Goal: Find specific page/section: Find specific page/section

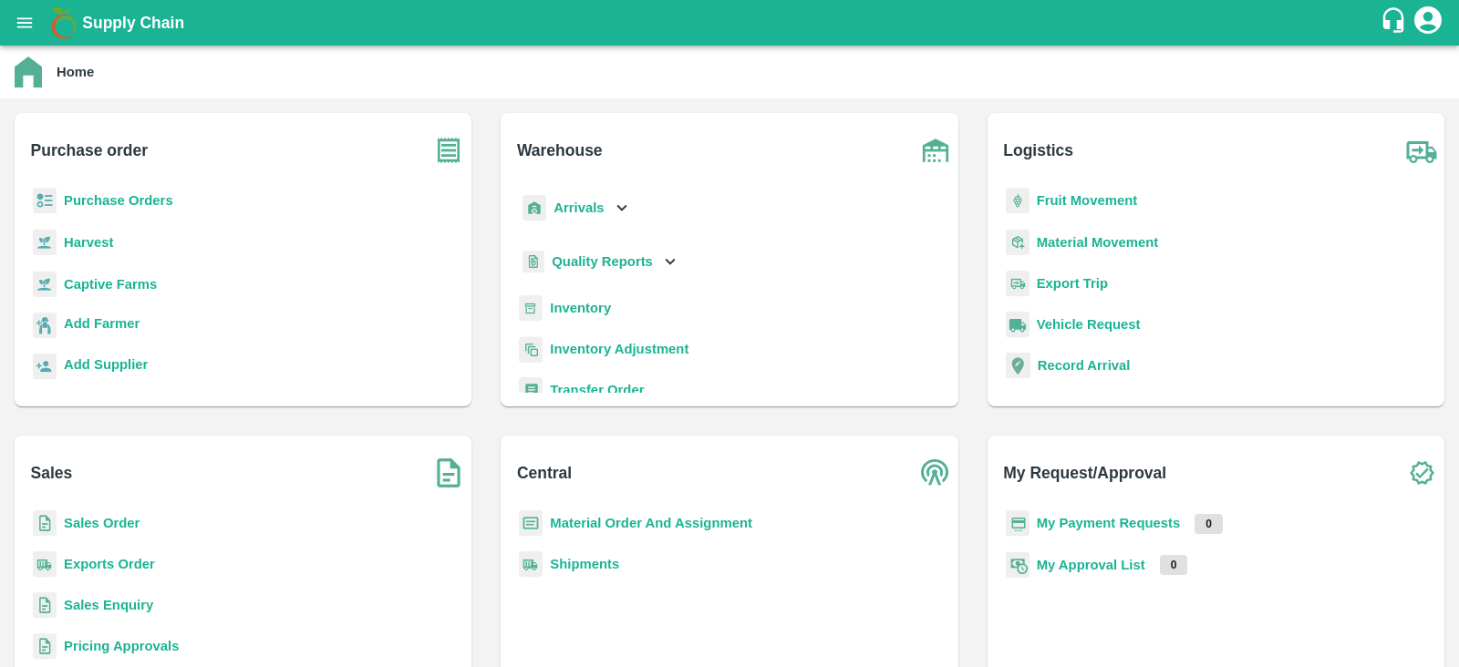
click at [119, 527] on b "Sales Order" at bounding box center [102, 523] width 76 height 15
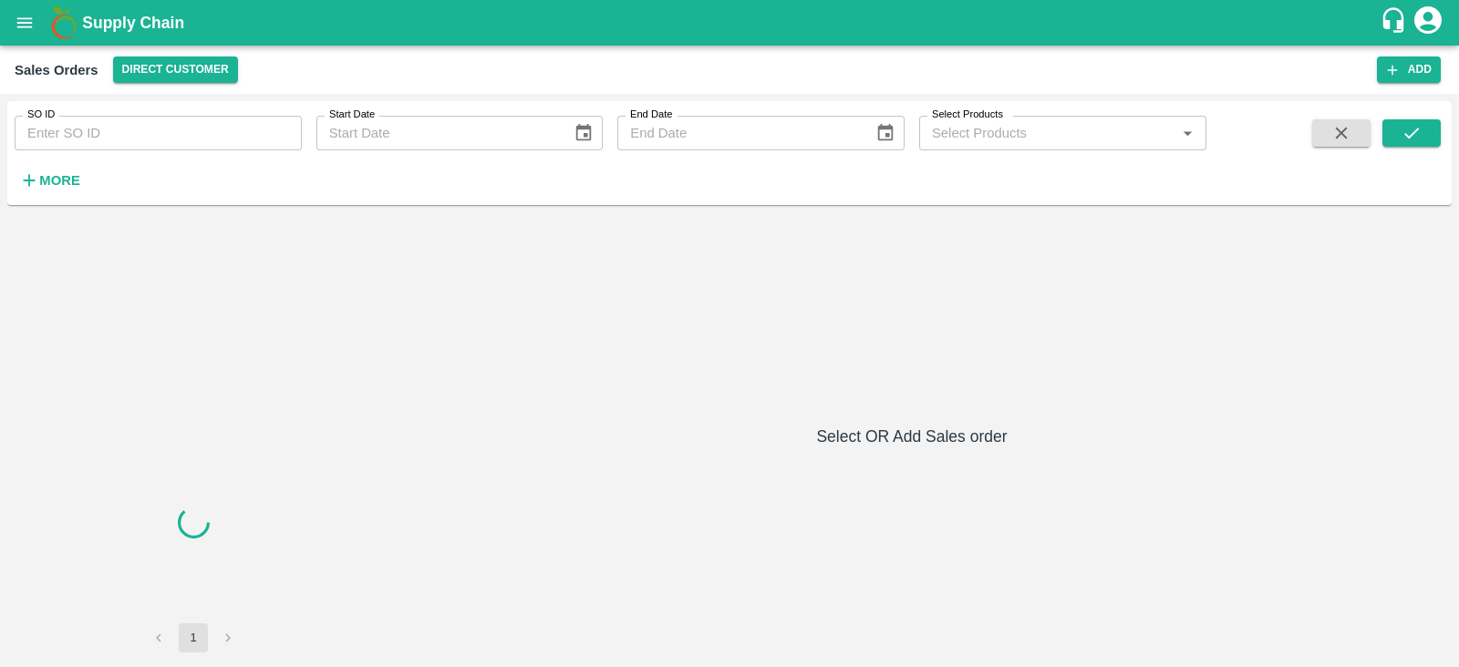
click at [218, 136] on input "SO ID" at bounding box center [158, 133] width 287 height 35
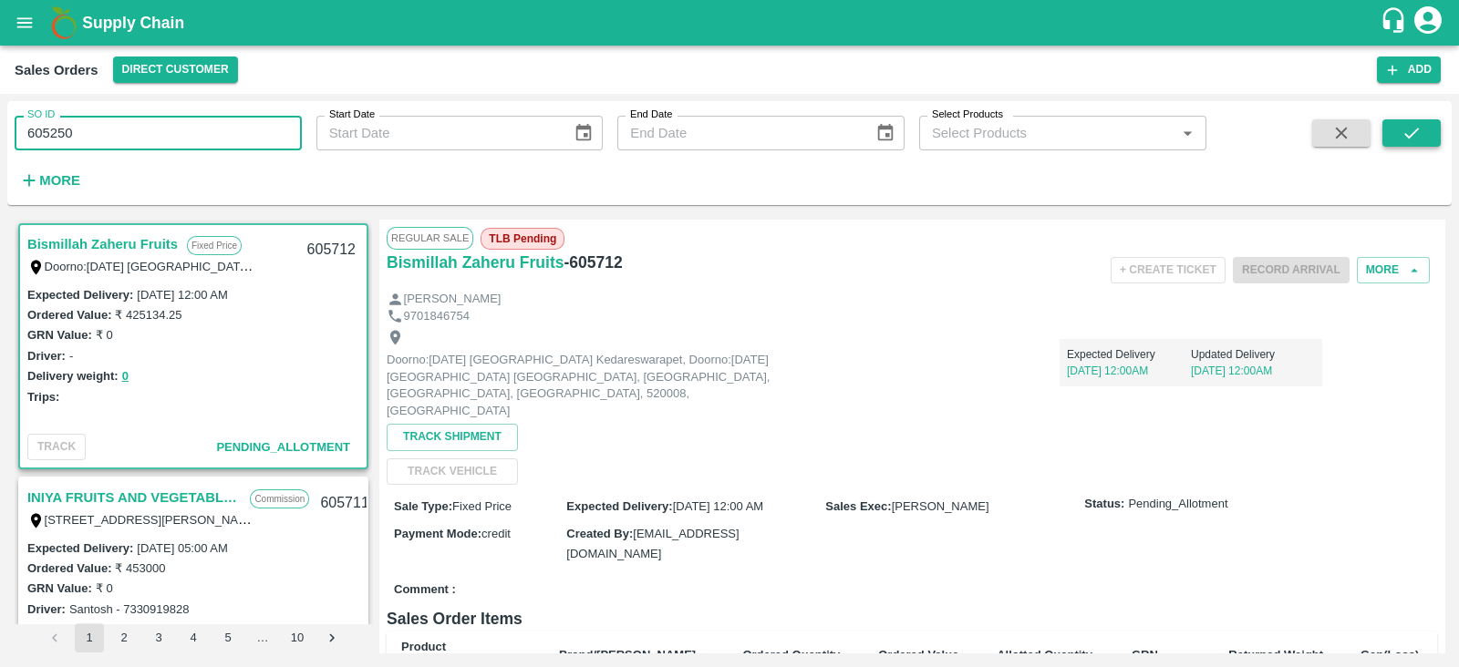
type input "605250"
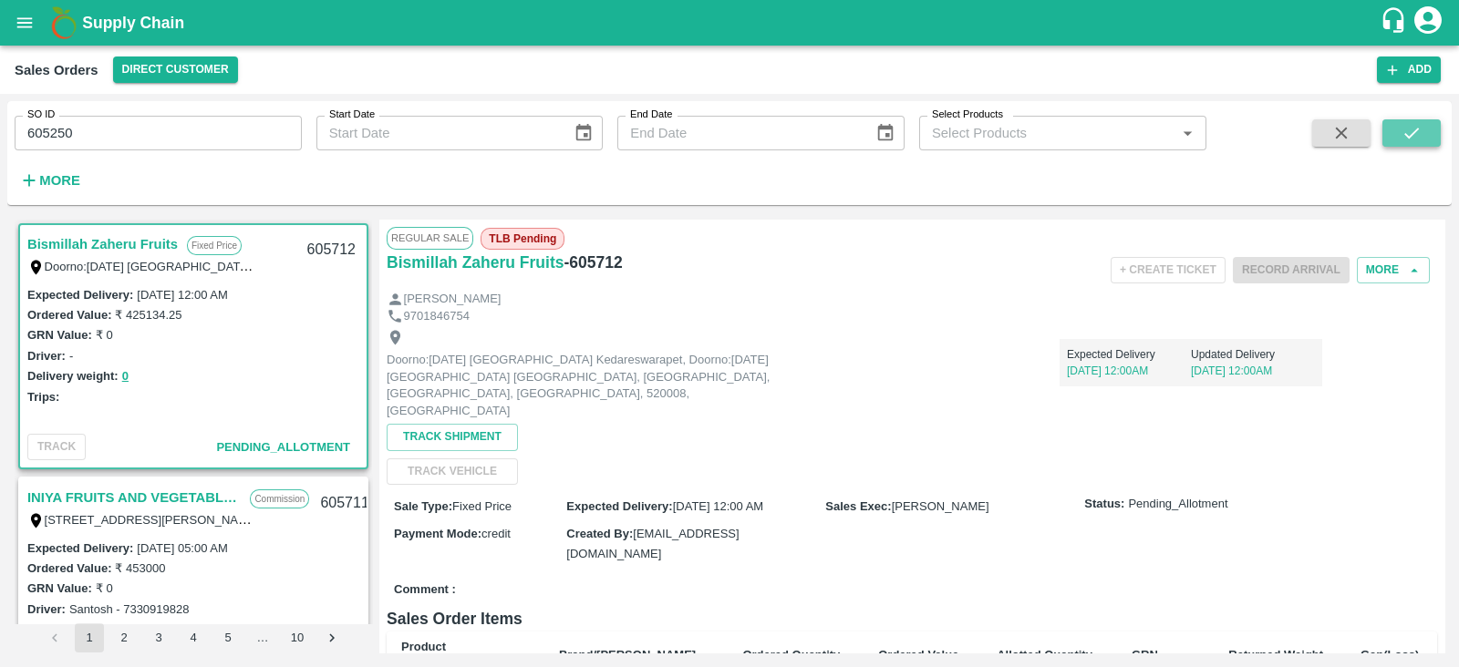
click at [1420, 131] on icon "submit" at bounding box center [1412, 133] width 20 height 20
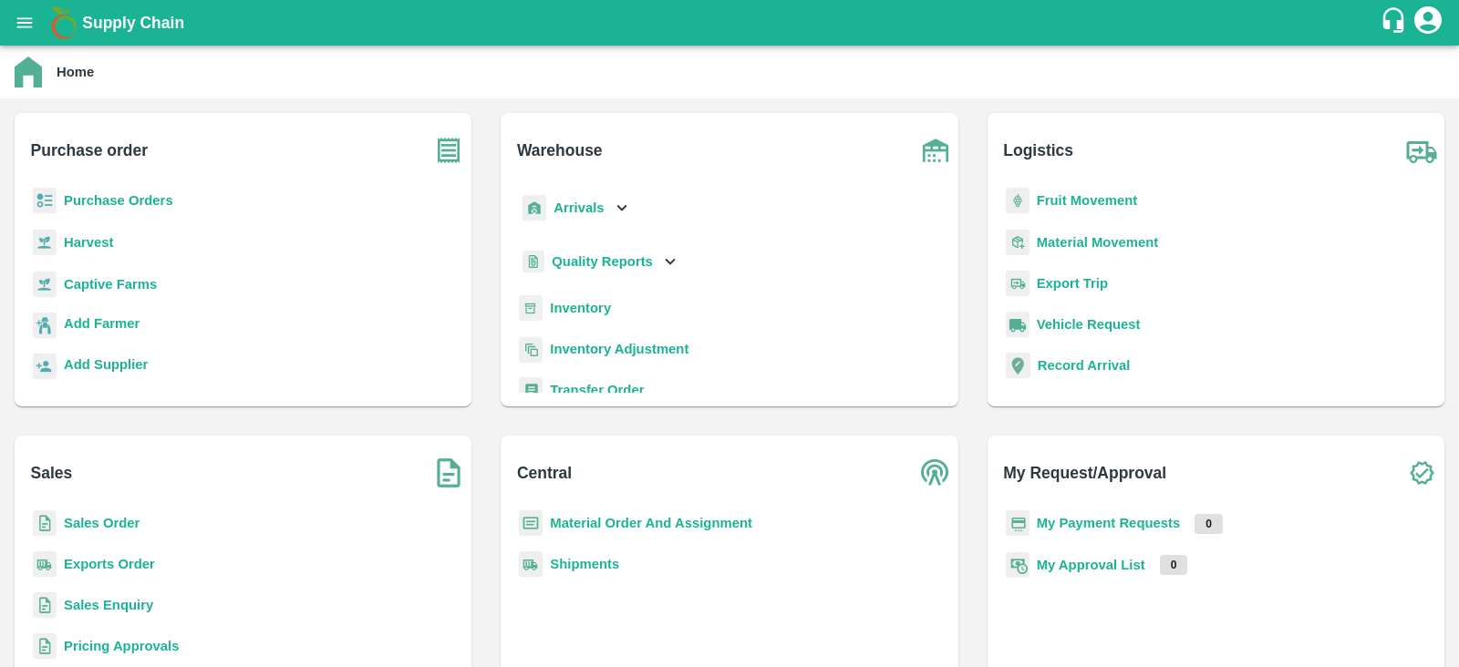
click at [109, 283] on b "Captive Farms" at bounding box center [110, 284] width 93 height 15
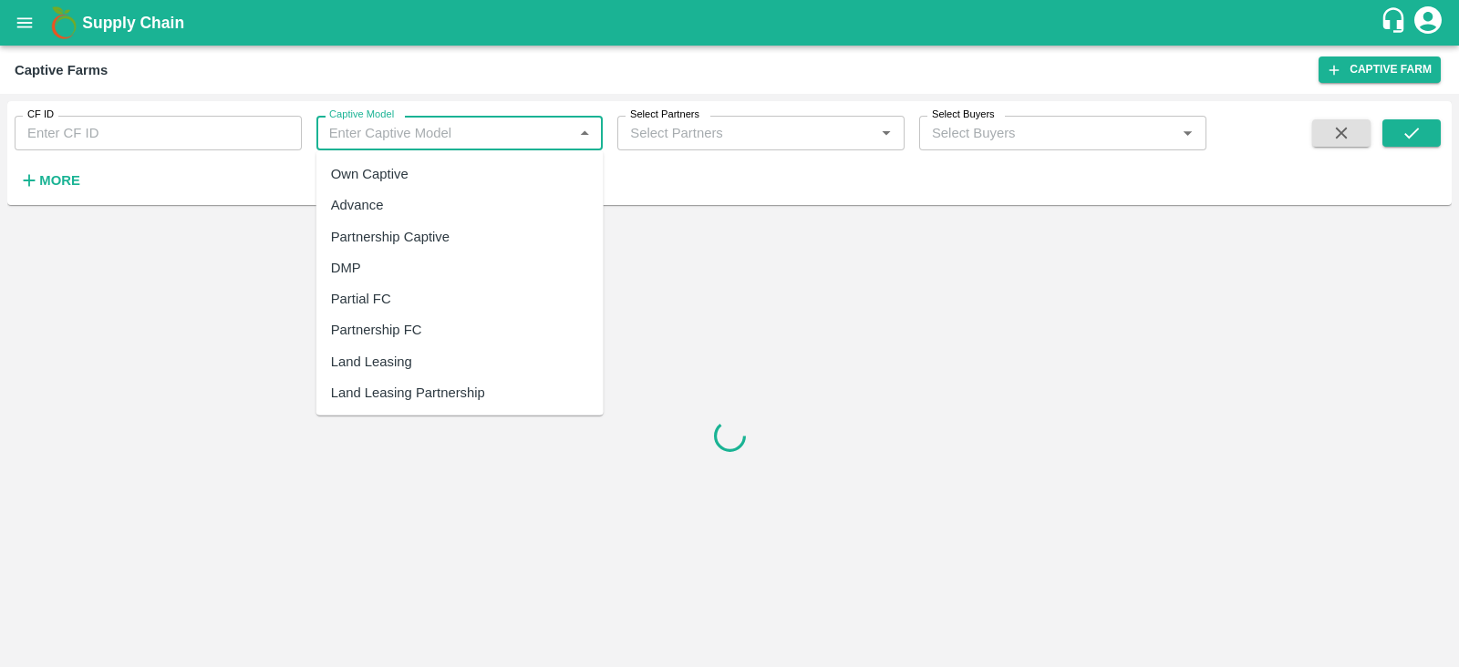
click at [450, 138] on input "Captive Model" at bounding box center [445, 133] width 246 height 24
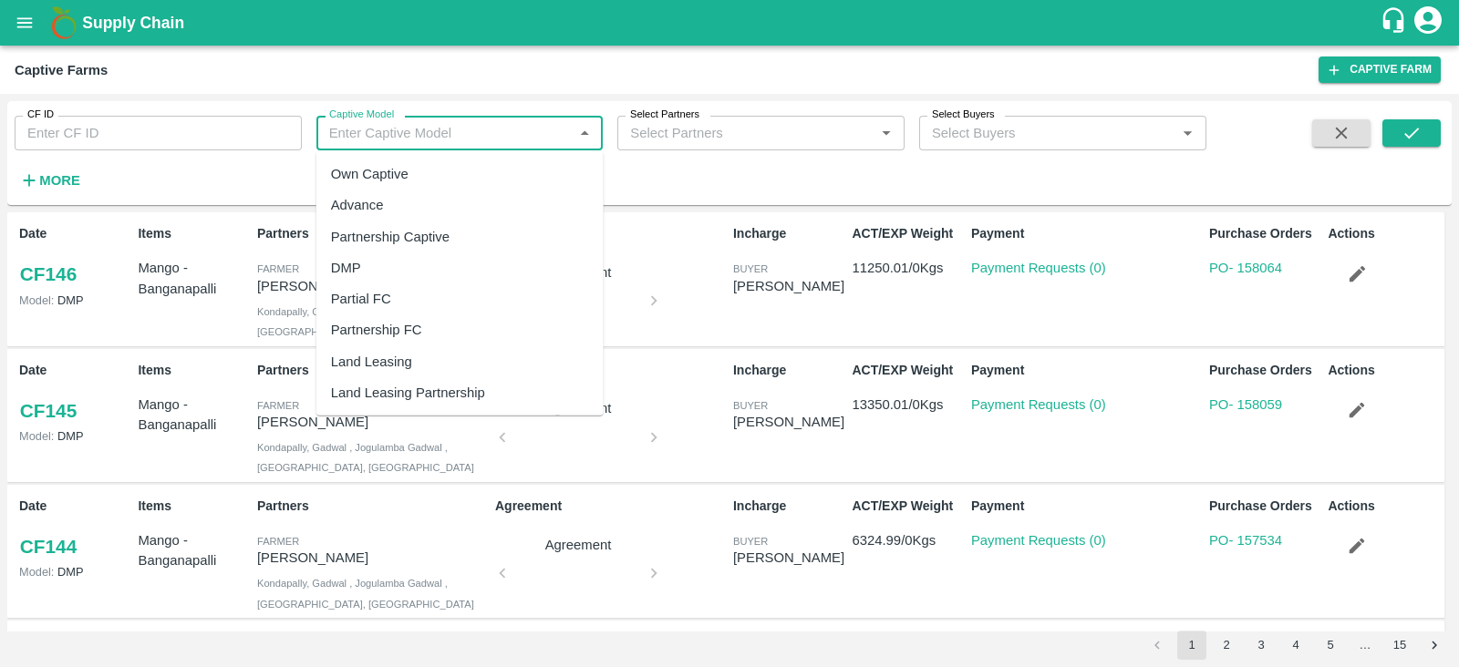
click at [415, 351] on div "Land Leasing" at bounding box center [459, 362] width 287 height 31
type input "Land Leasing"
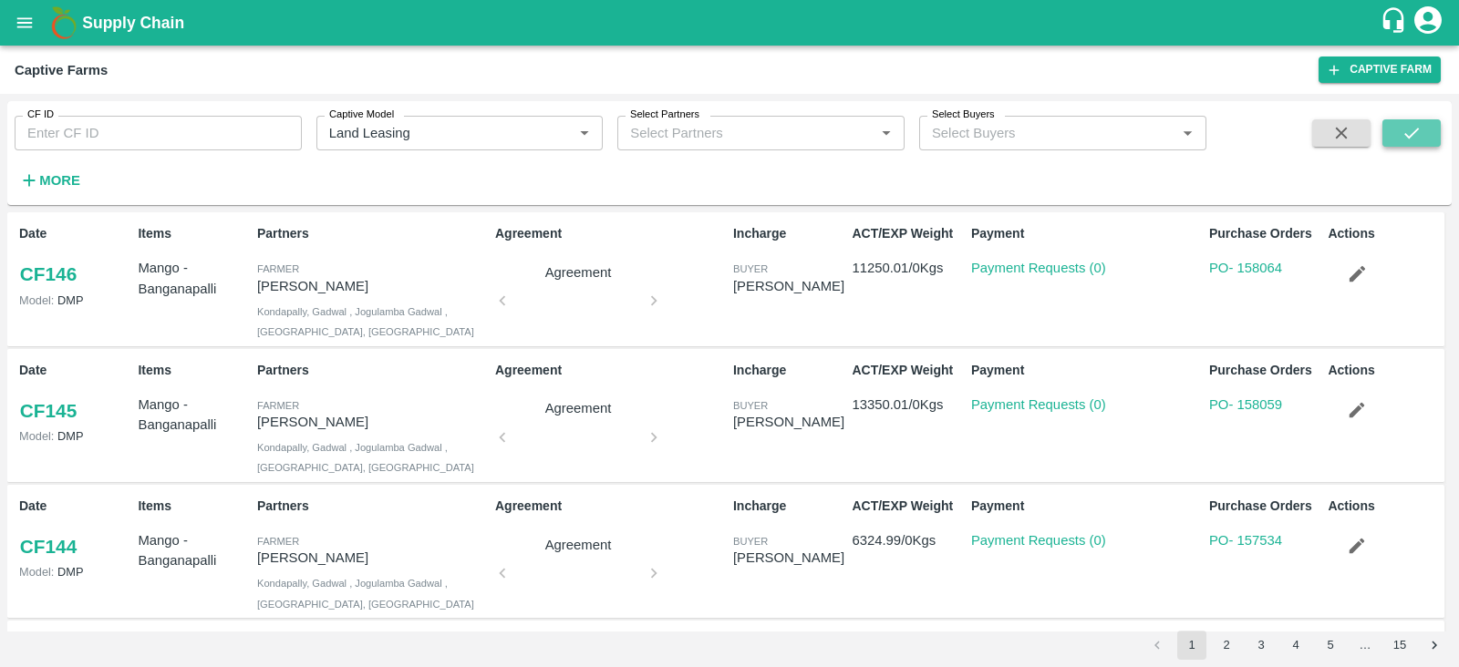
click at [1418, 139] on icon "submit" at bounding box center [1412, 133] width 20 height 20
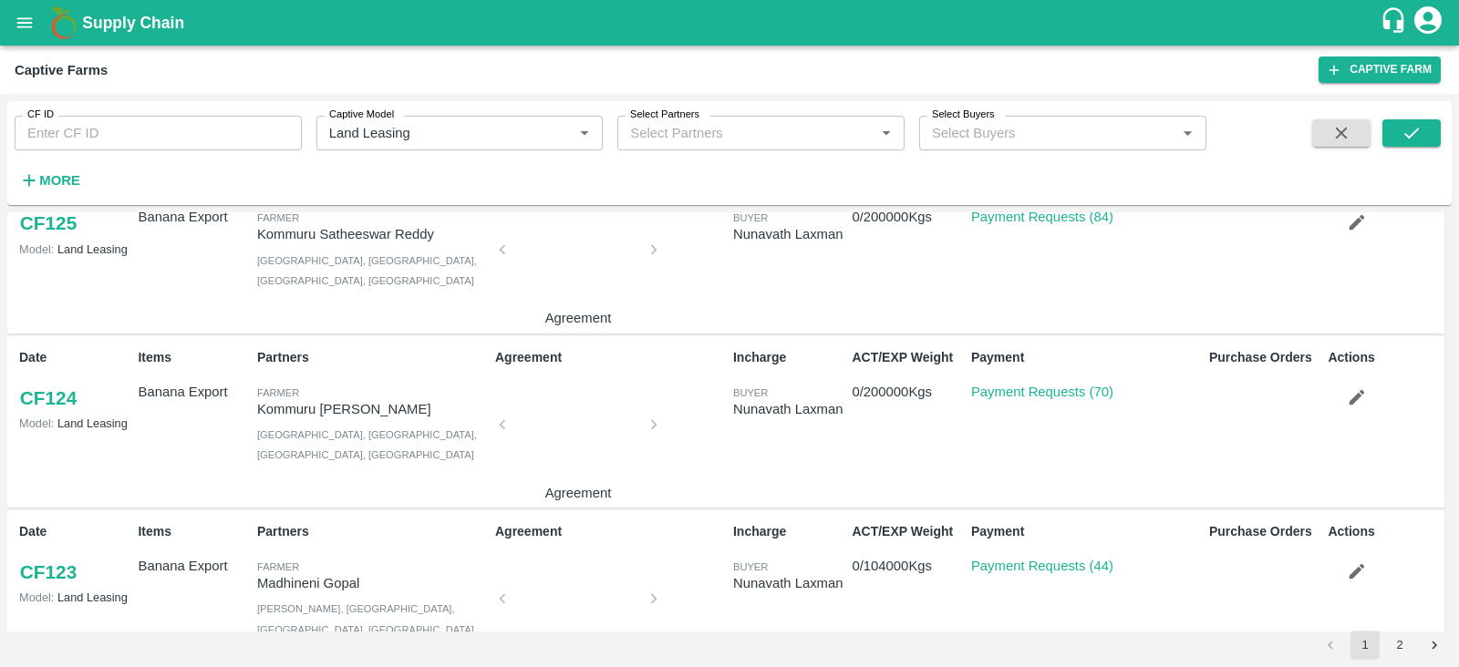
scroll to position [400, 0]
click at [1054, 388] on link "Payment Requests (70)" at bounding box center [1042, 392] width 142 height 15
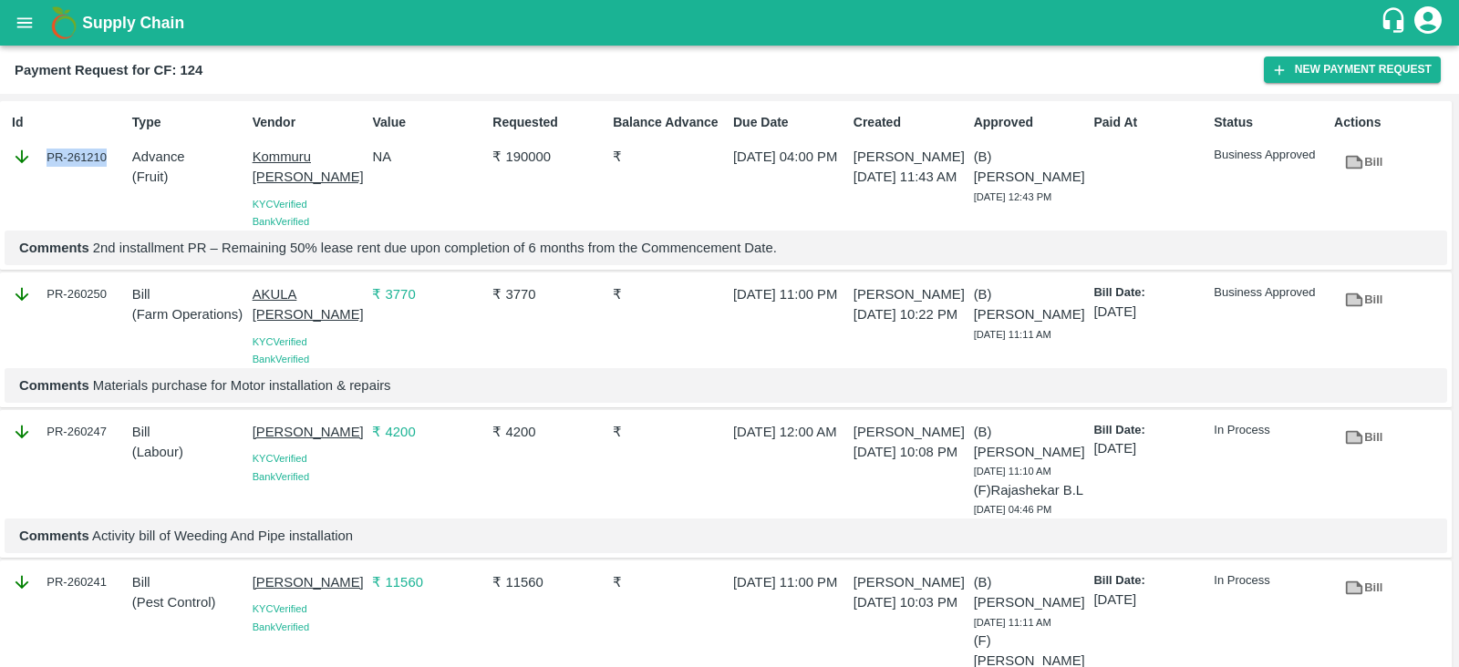
drag, startPoint x: 109, startPoint y: 151, endPoint x: 105, endPoint y: 160, distance: 9.4
click at [105, 160] on div "PR-261210" at bounding box center [68, 157] width 113 height 20
copy div "PR-261210"
click at [104, 295] on div "PR-260250" at bounding box center [68, 295] width 113 height 20
copy div "PR-260250"
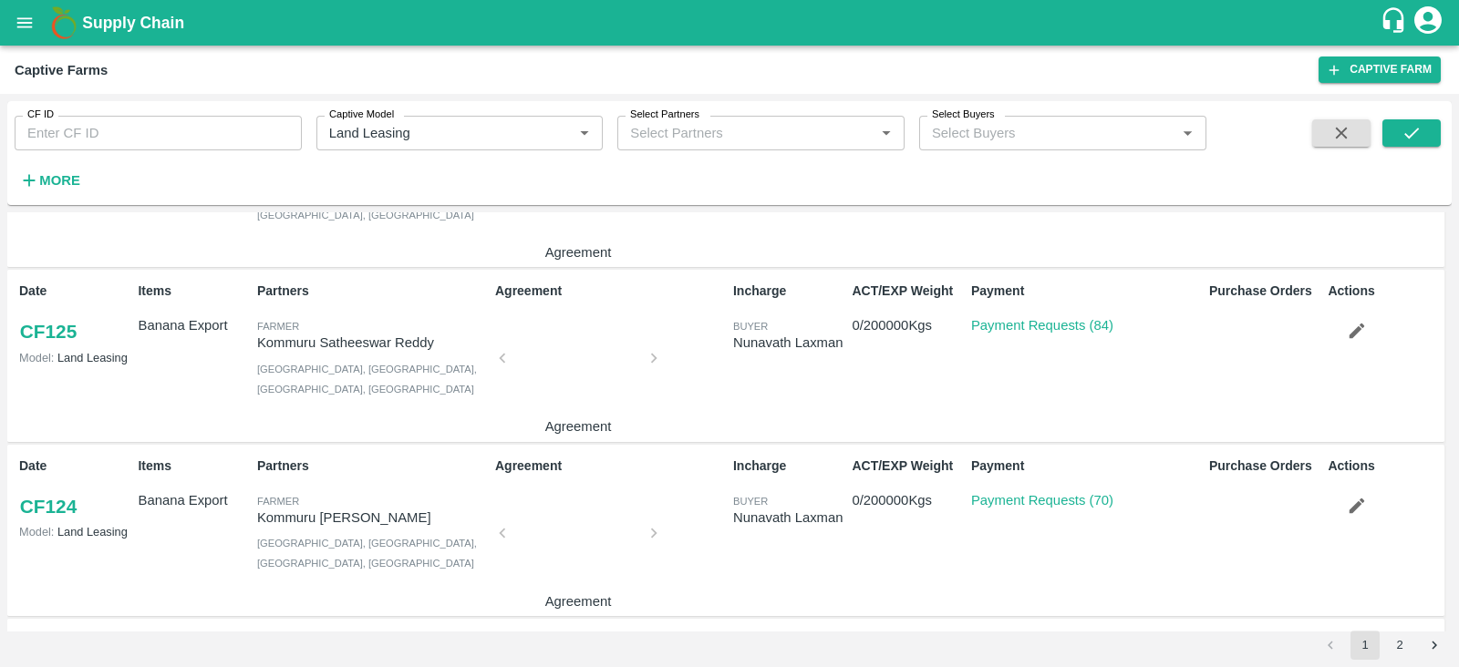
scroll to position [295, 0]
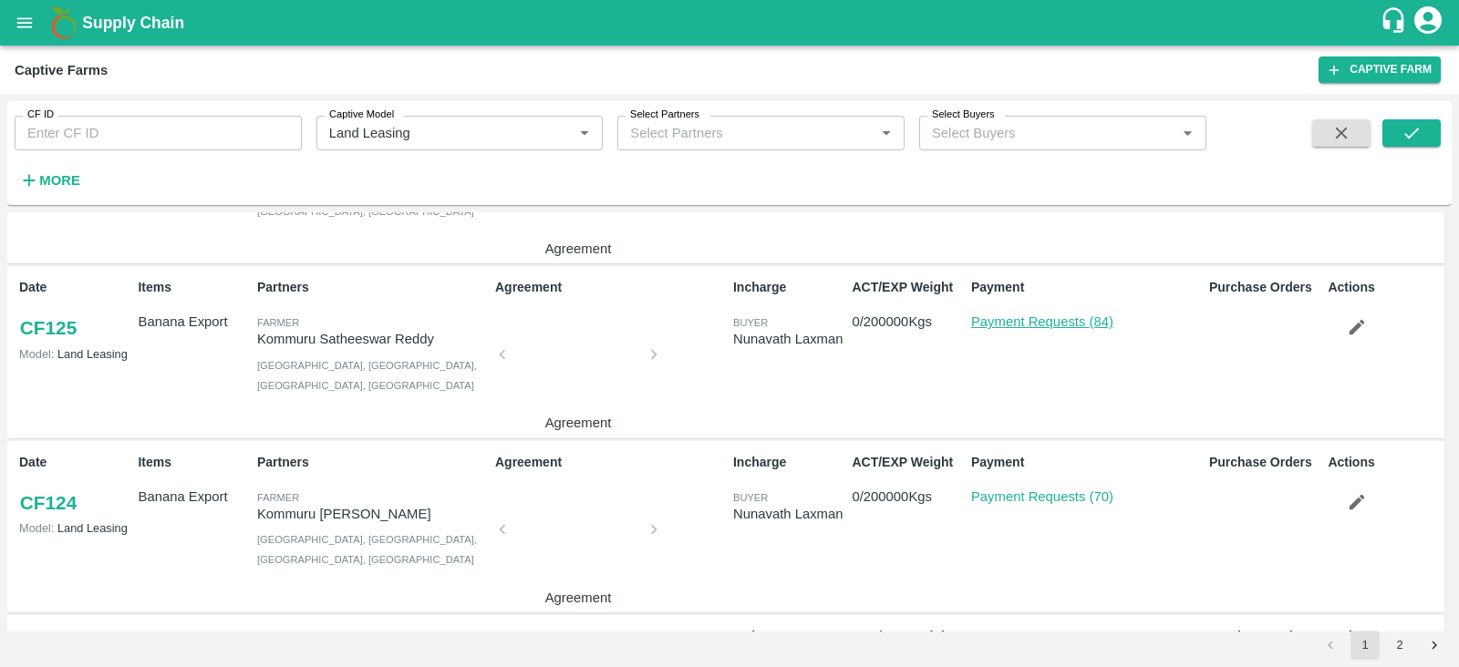
click at [1030, 319] on link "Payment Requests (84)" at bounding box center [1042, 322] width 142 height 15
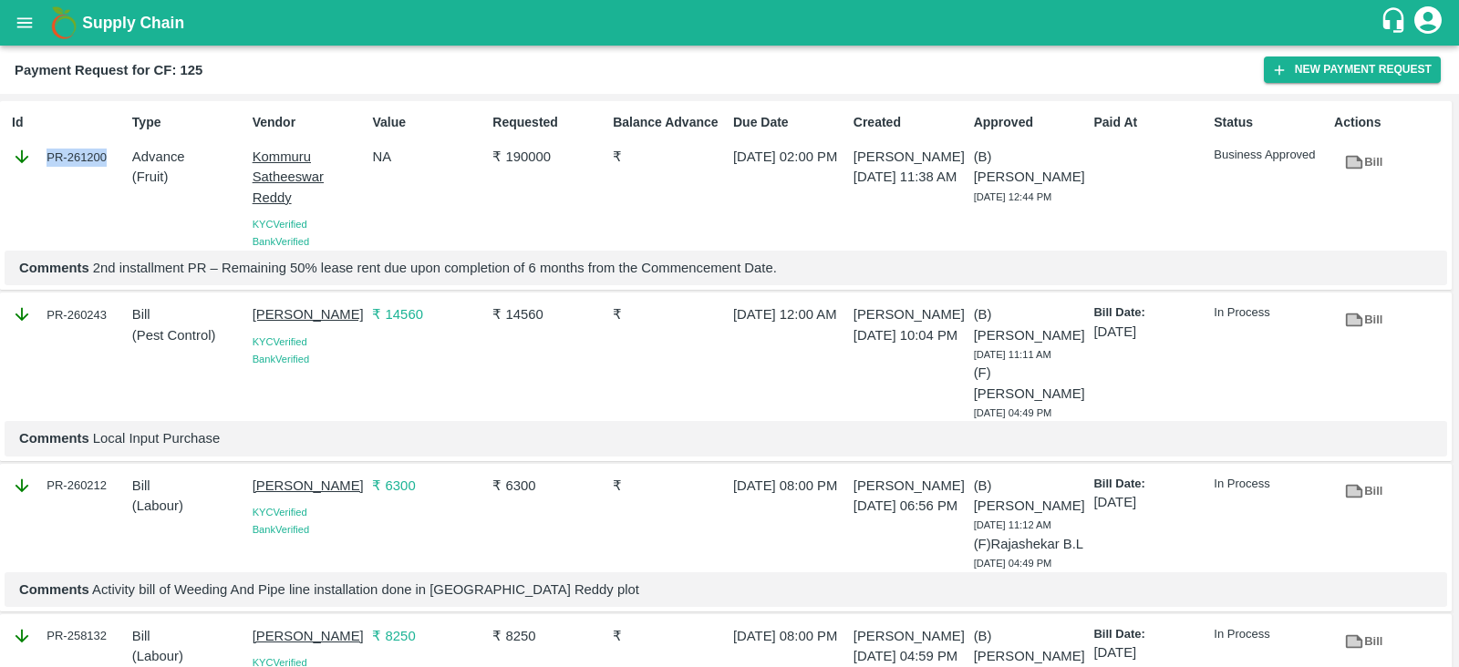
click at [105, 160] on div "PR-261200" at bounding box center [68, 157] width 113 height 20
copy div "PR-261200"
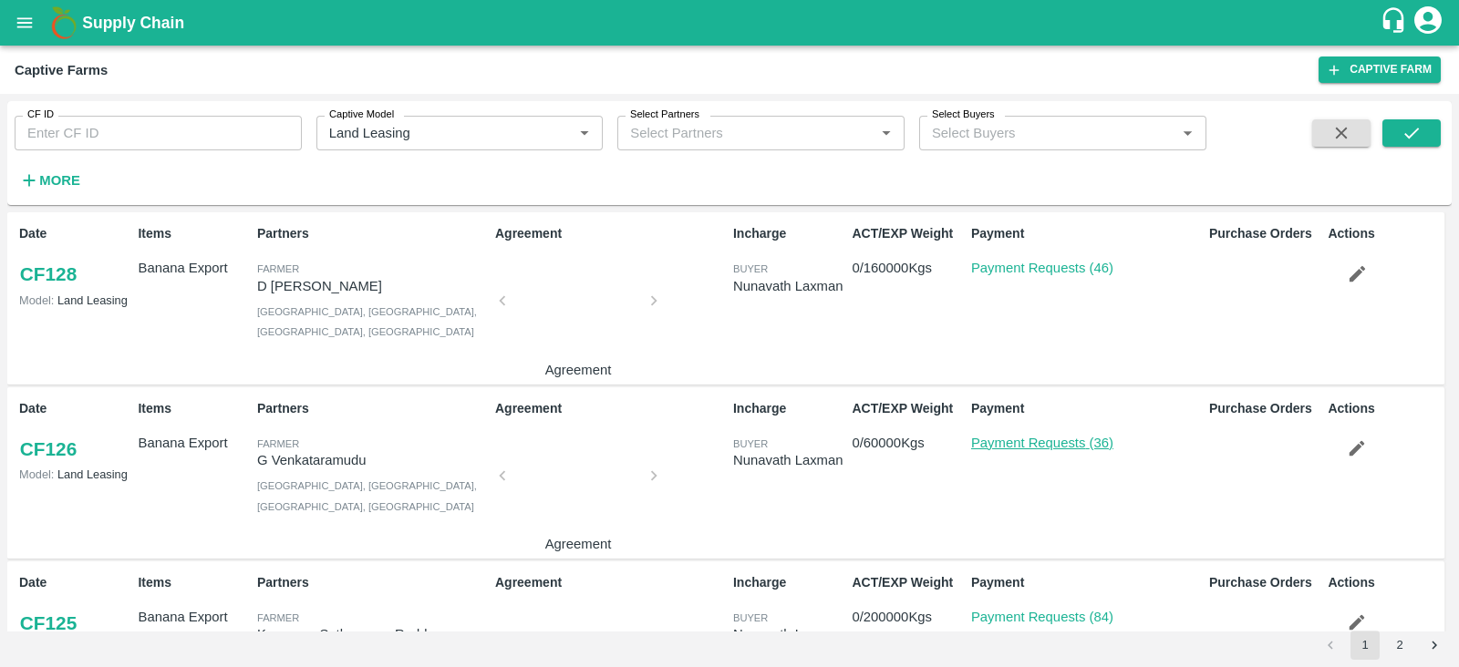
click at [1067, 447] on link "Payment Requests (36)" at bounding box center [1042, 443] width 142 height 15
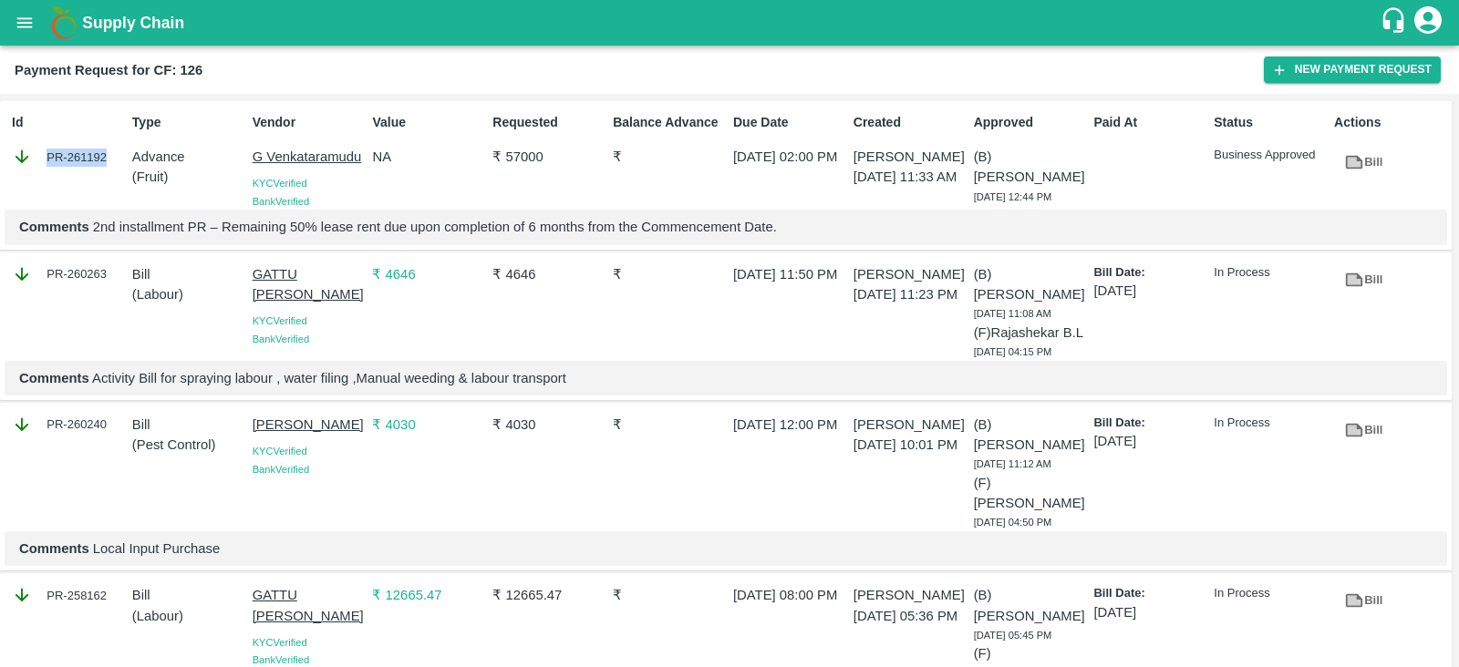
click at [104, 158] on div "PR-261192" at bounding box center [68, 157] width 113 height 20
copy div "PR-261192"
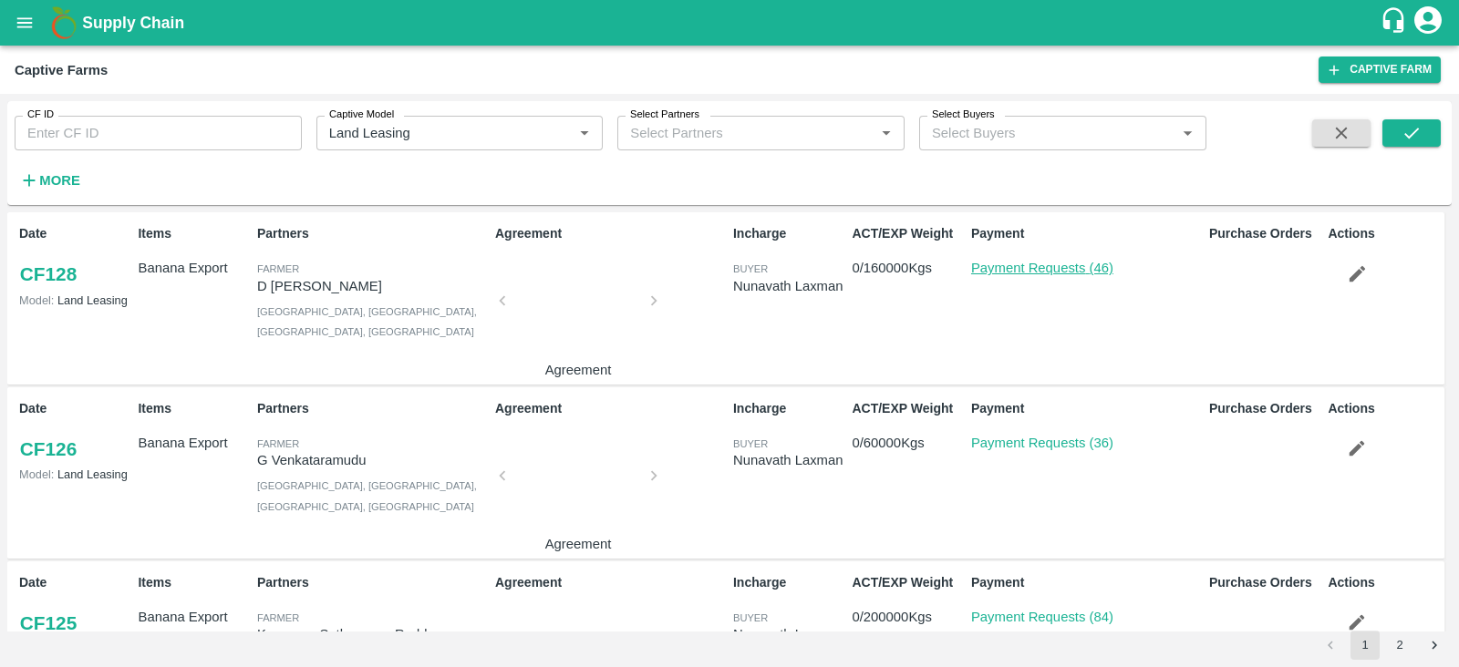
click at [1026, 266] on link "Payment Requests (46)" at bounding box center [1042, 268] width 142 height 15
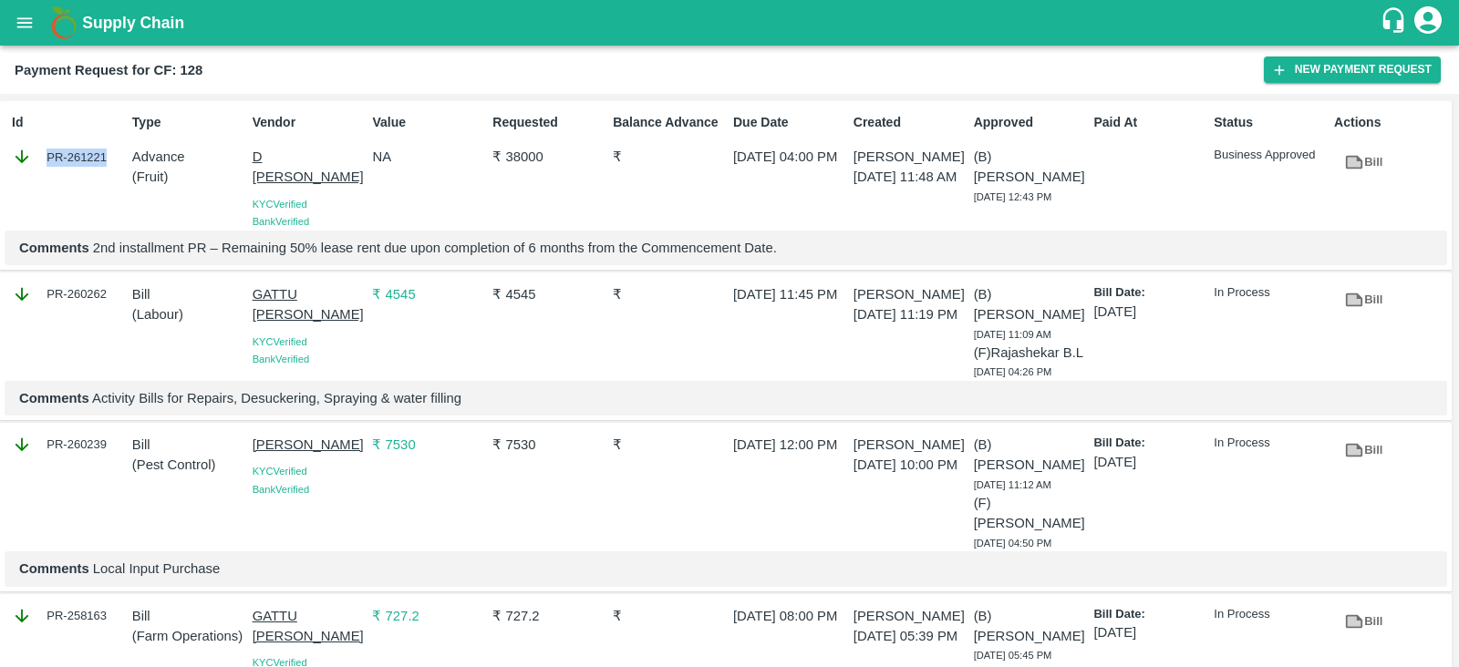
click at [105, 160] on div "PR-261221" at bounding box center [68, 157] width 113 height 20
copy div "PR-261221"
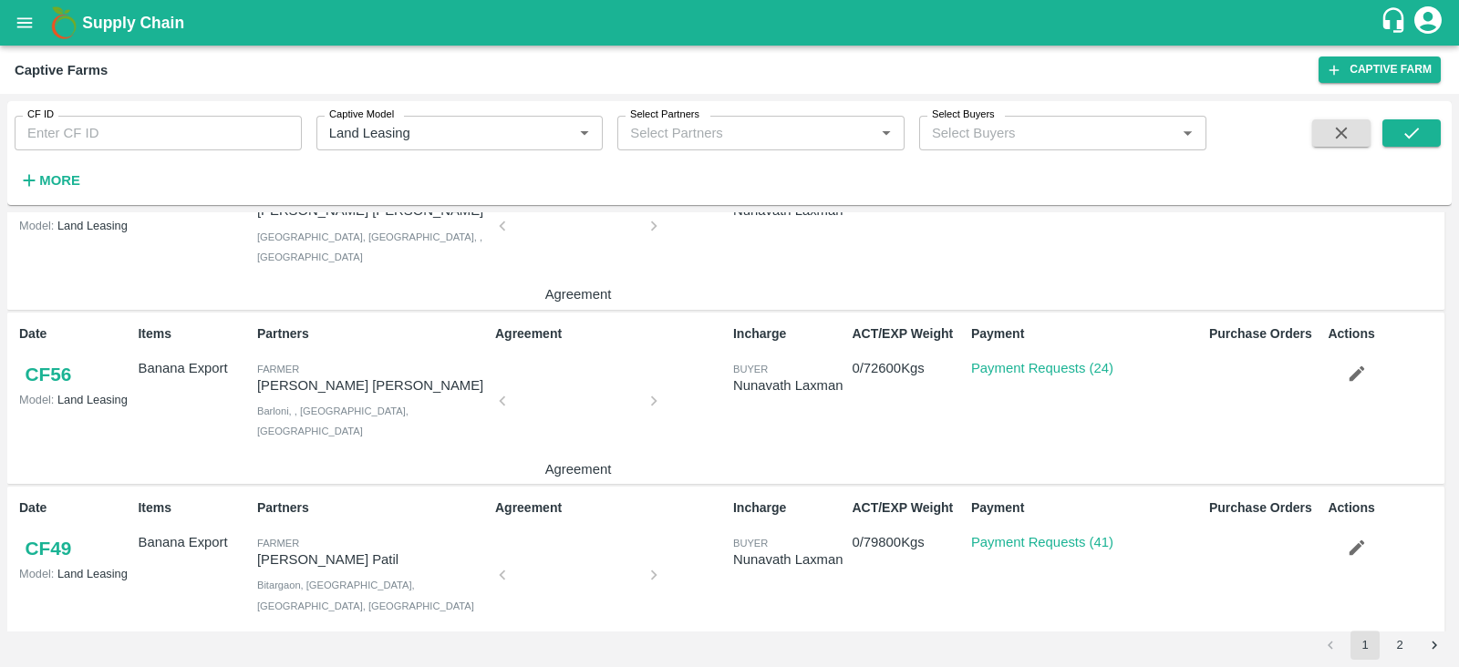
scroll to position [2052, 0]
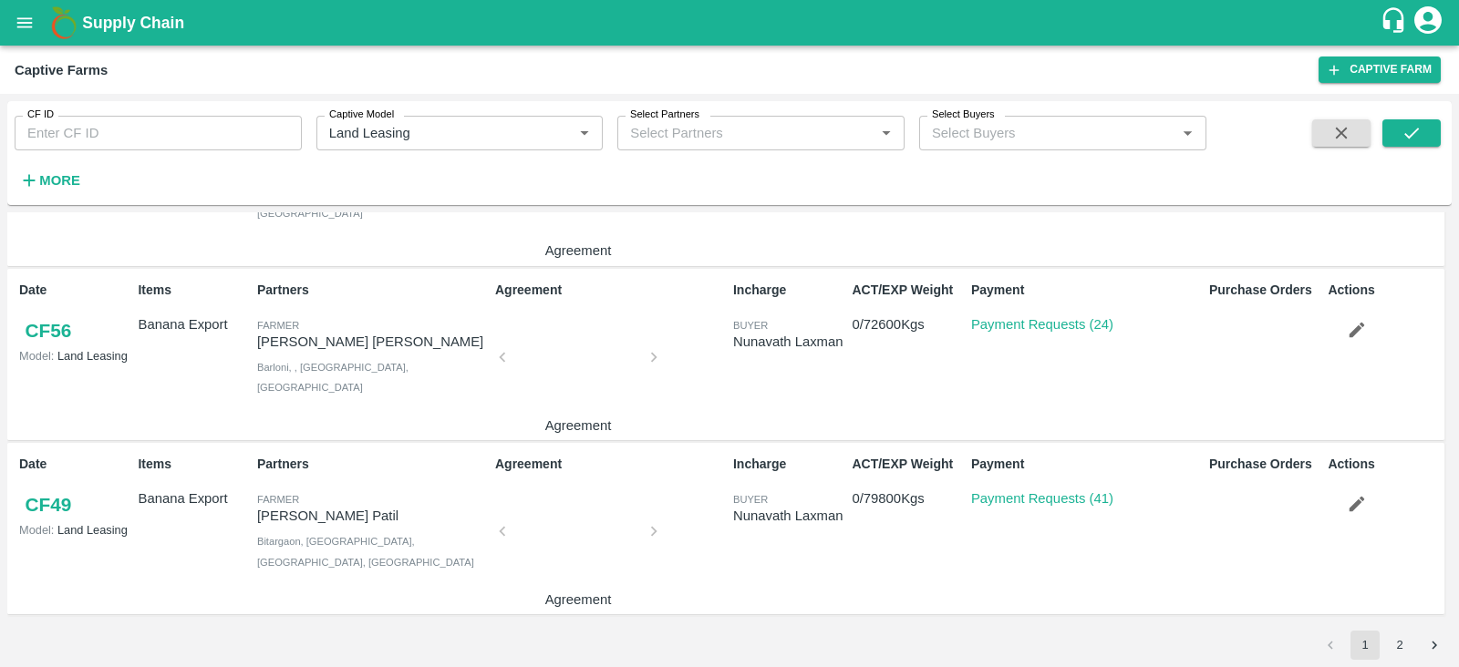
click at [1402, 642] on button "2" at bounding box center [1399, 645] width 29 height 29
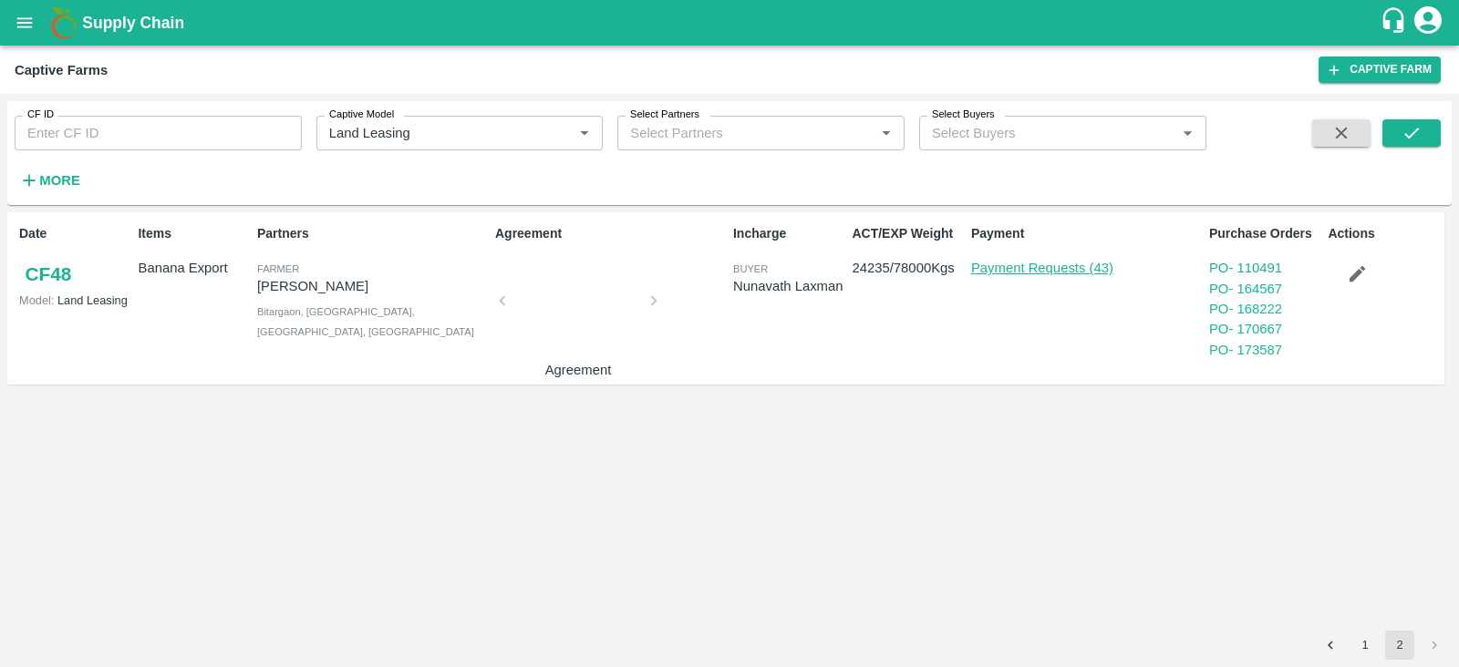
click at [1050, 270] on link "Payment Requests (43)" at bounding box center [1042, 268] width 142 height 15
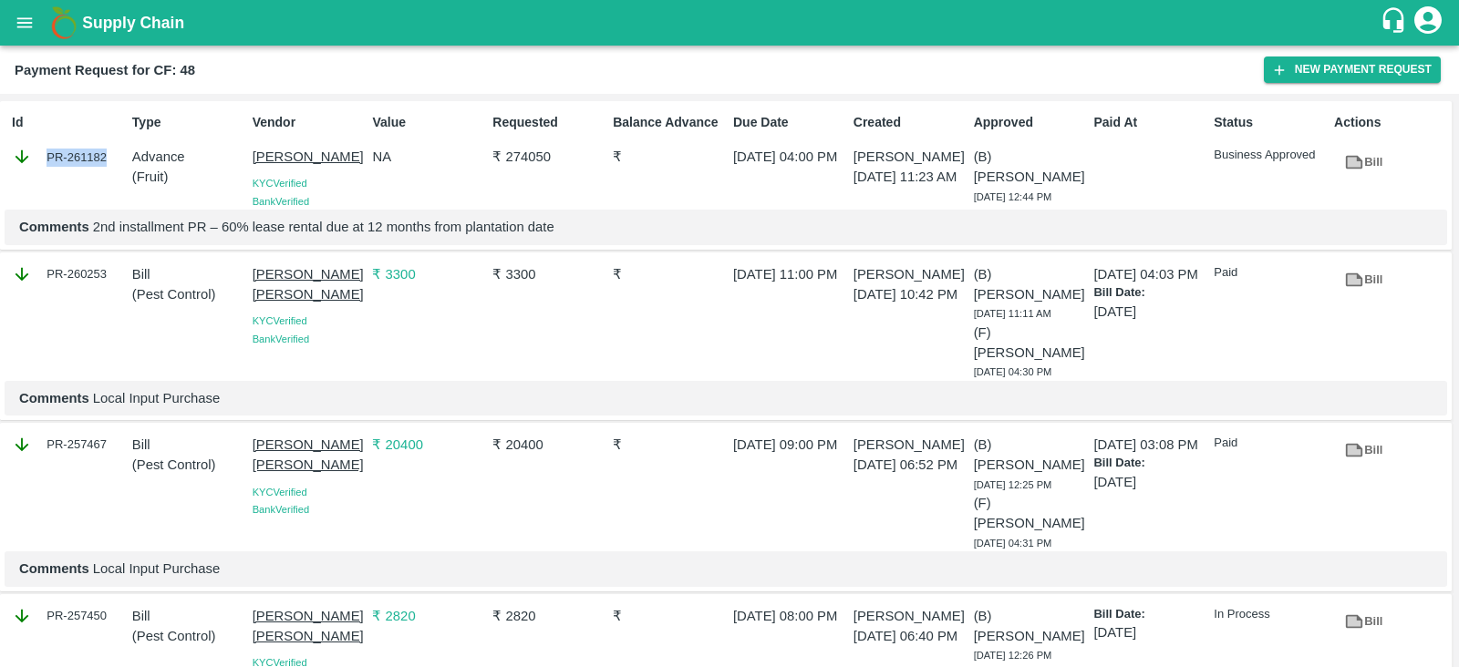
click at [104, 158] on div "PR-261182" at bounding box center [68, 157] width 113 height 20
copy div "PR-261182"
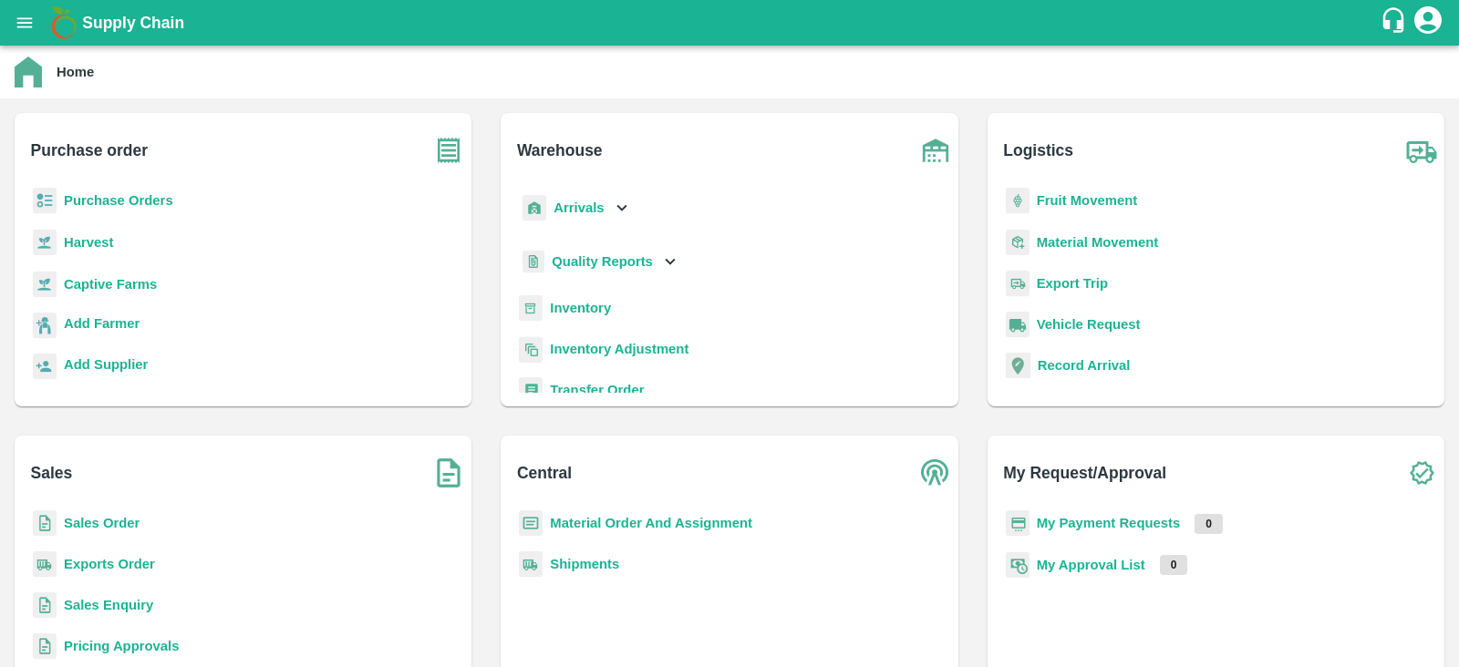
click at [126, 293] on p "Captive Farms" at bounding box center [110, 284] width 93 height 20
click at [128, 287] on b "Captive Farms" at bounding box center [110, 284] width 93 height 15
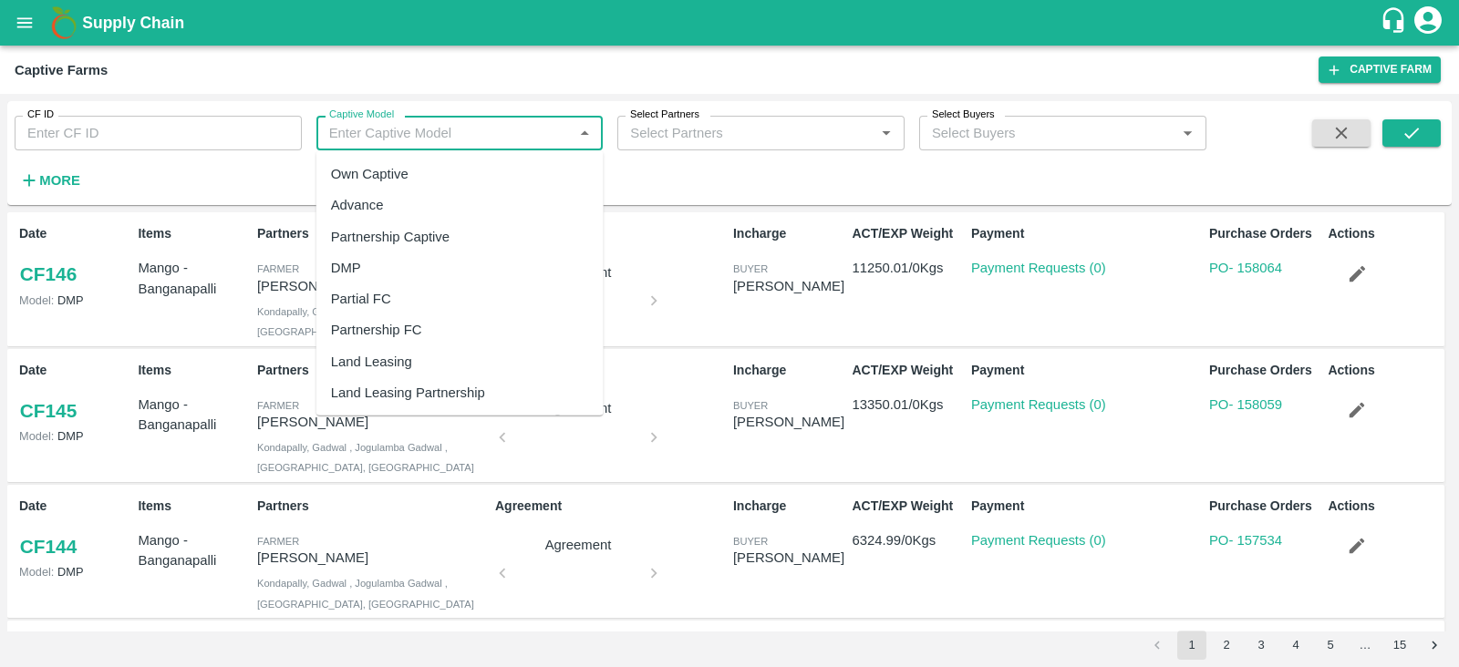
click at [460, 134] on input "Captive Model" at bounding box center [445, 133] width 246 height 24
click at [402, 352] on div "Land Leasing" at bounding box center [371, 362] width 81 height 20
type input "Land Leasing"
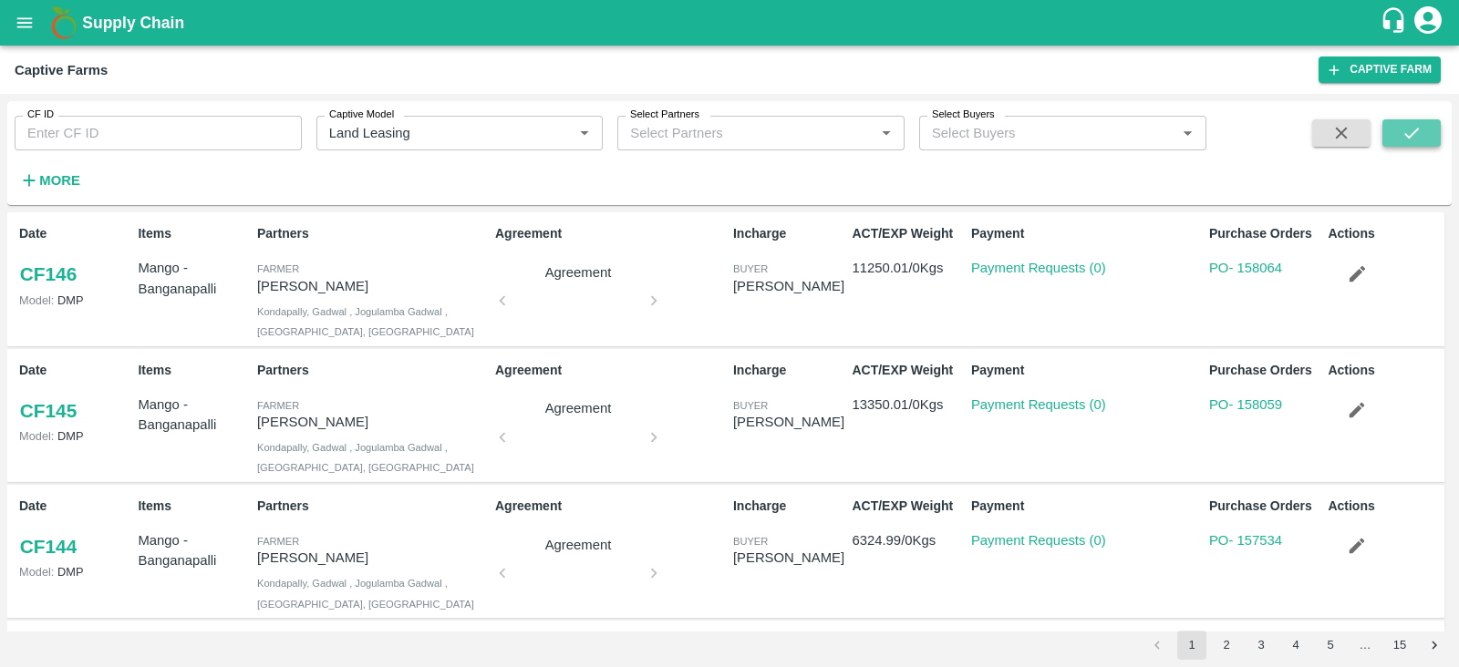
click at [1414, 124] on icon "submit" at bounding box center [1412, 133] width 20 height 20
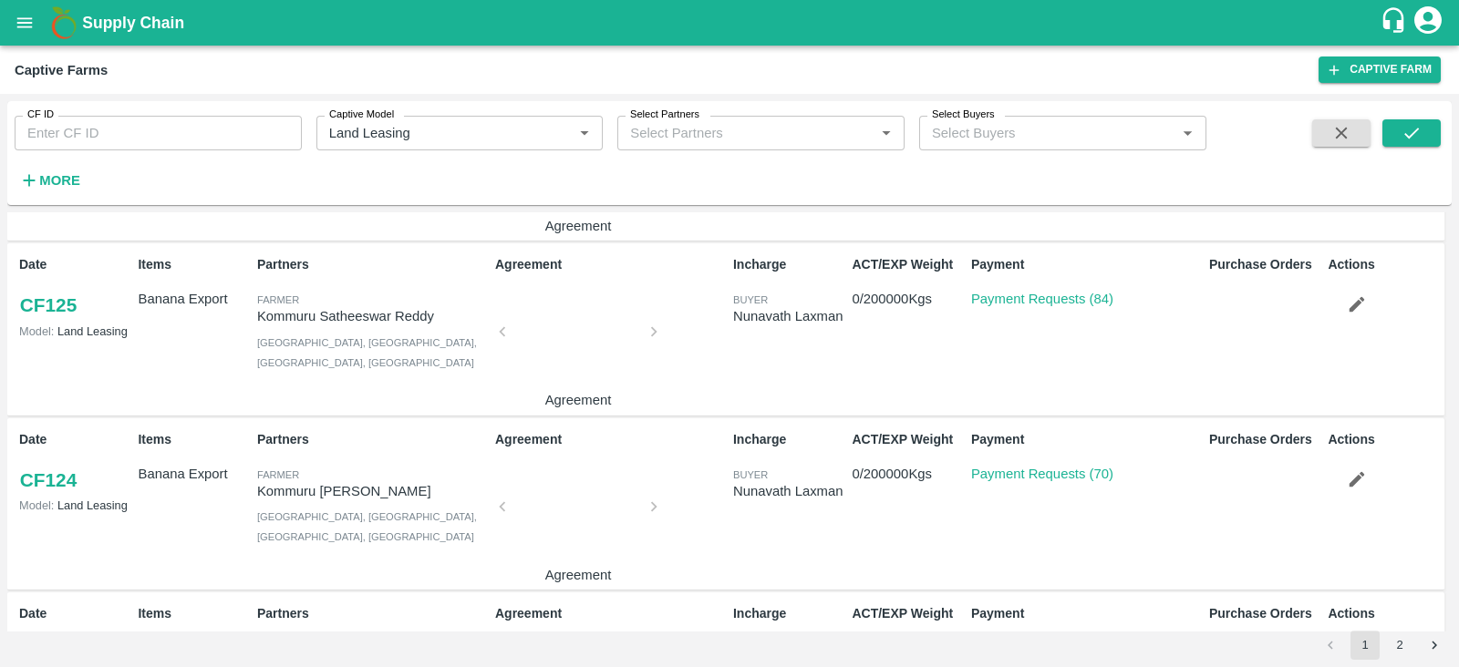
scroll to position [339, 0]
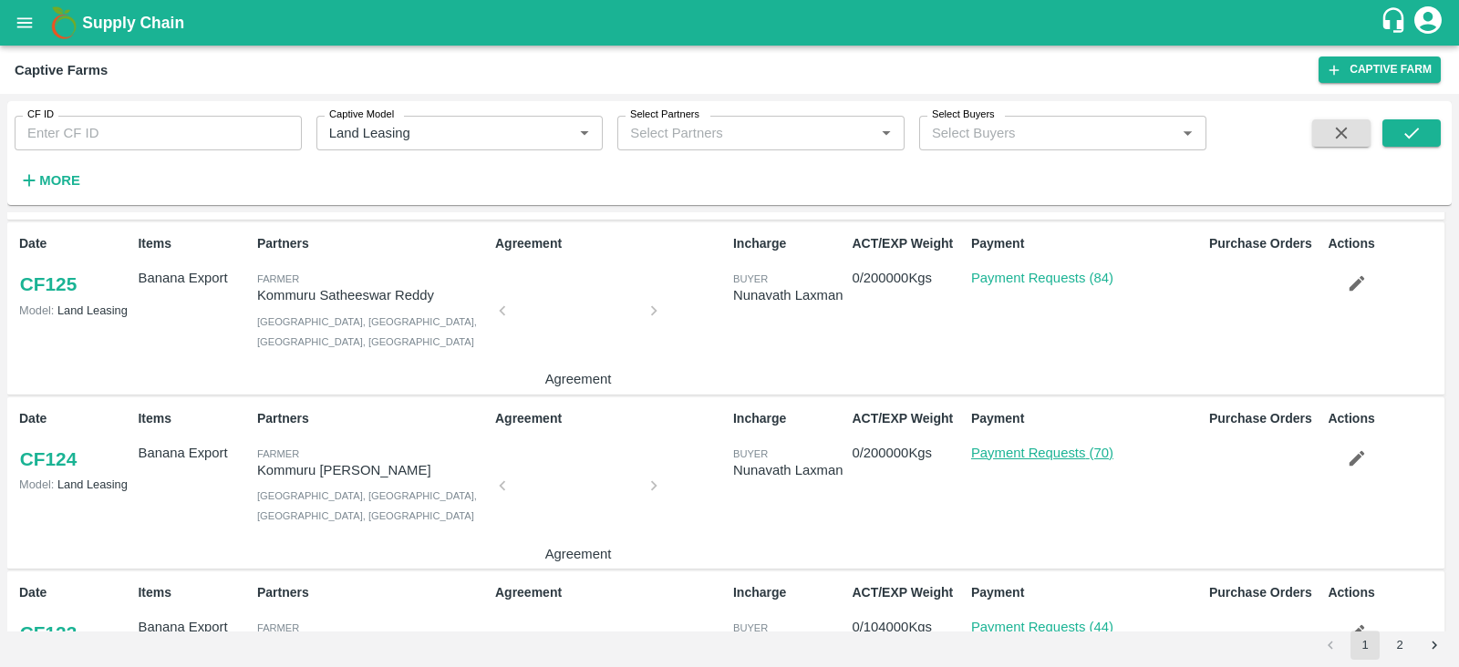
click at [1050, 449] on link "Payment Requests (70)" at bounding box center [1042, 453] width 142 height 15
